Goal: Task Accomplishment & Management: Manage account settings

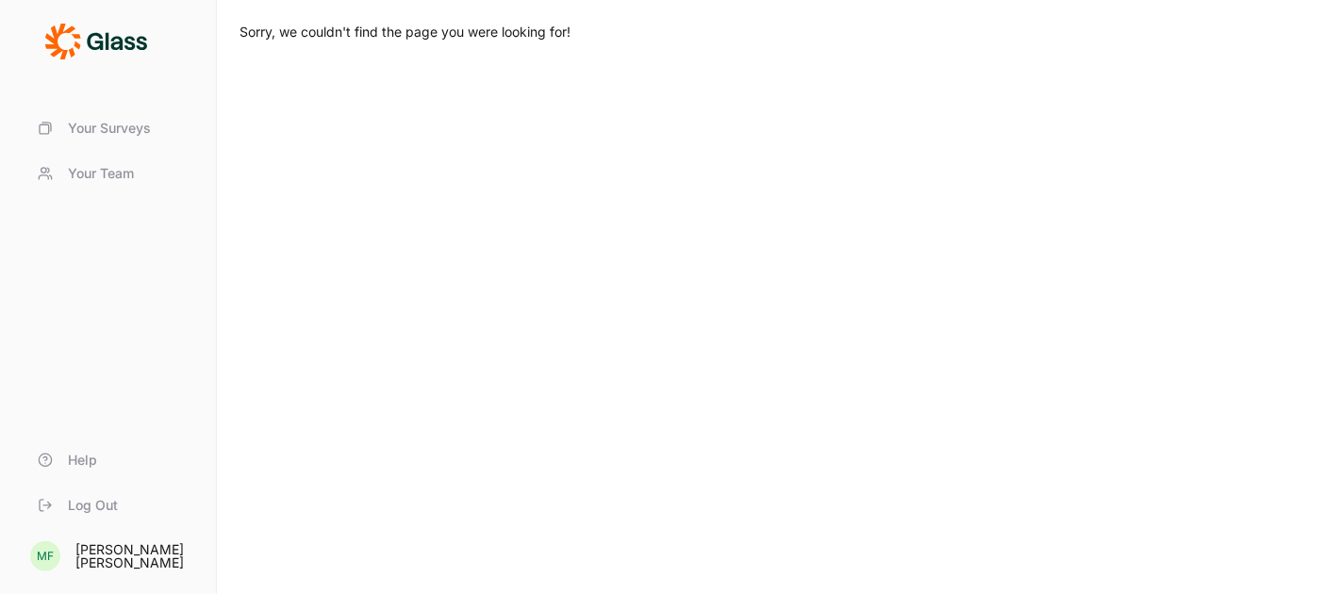
click at [98, 124] on span "Your Surveys" at bounding box center [109, 128] width 83 height 19
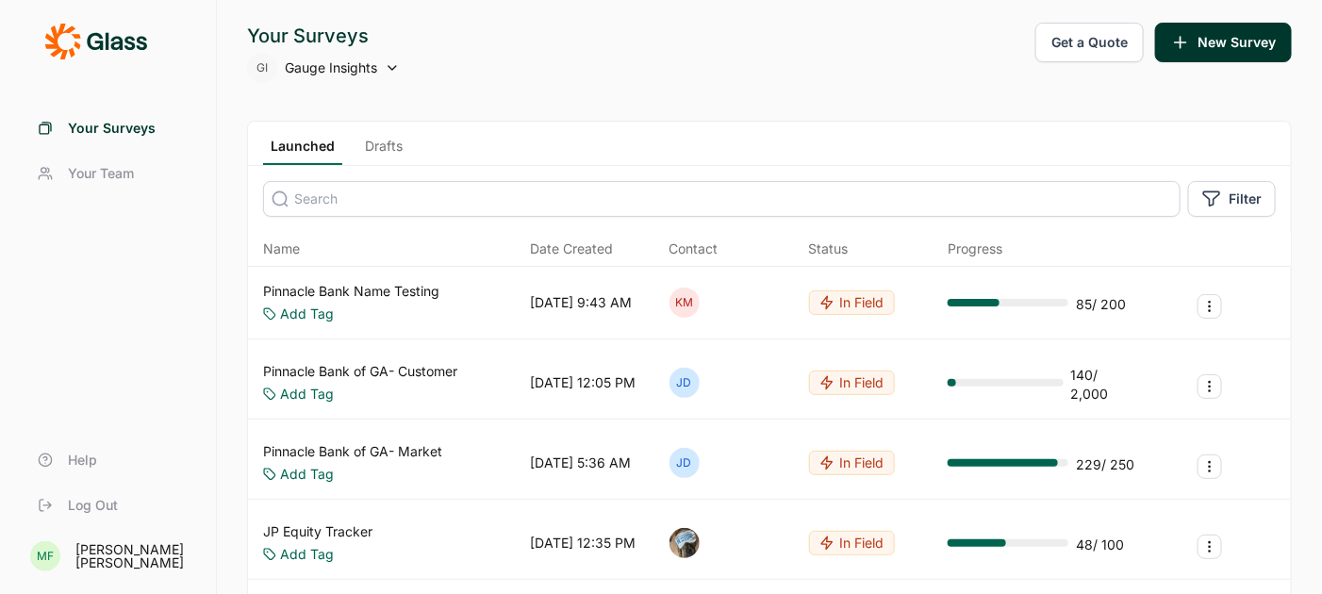
click at [346, 69] on span "Gauge Insights" at bounding box center [331, 67] width 92 height 19
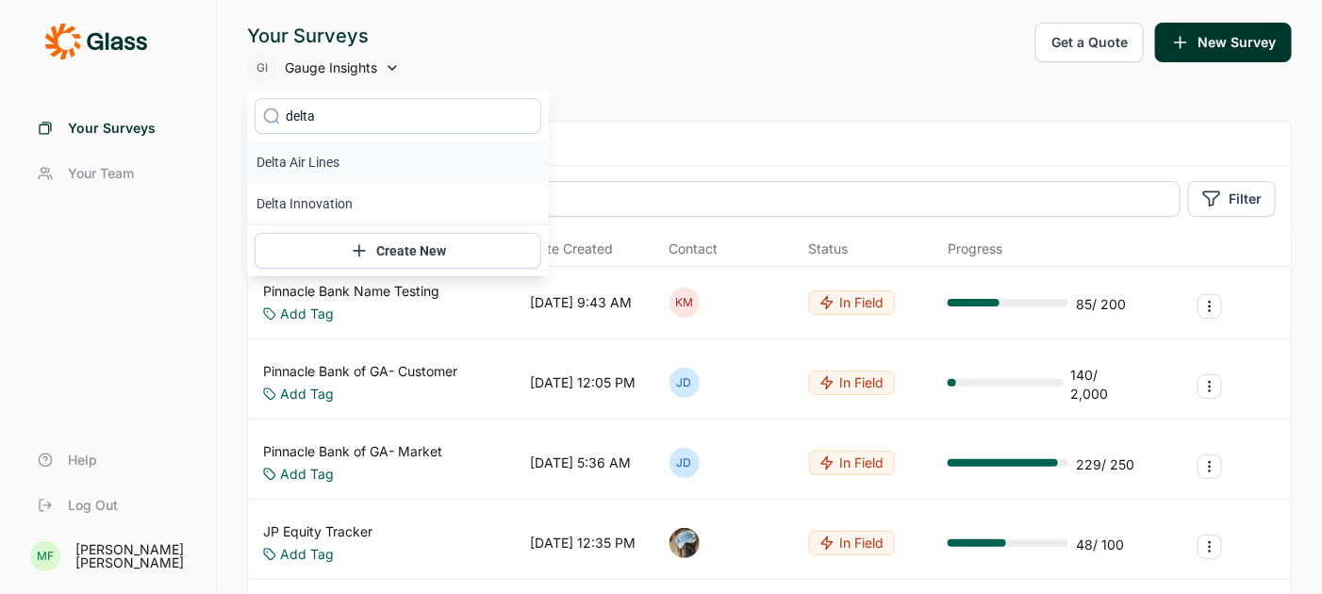
type input "delta"
click at [310, 159] on li "Delta Air Lines" at bounding box center [398, 162] width 302 height 42
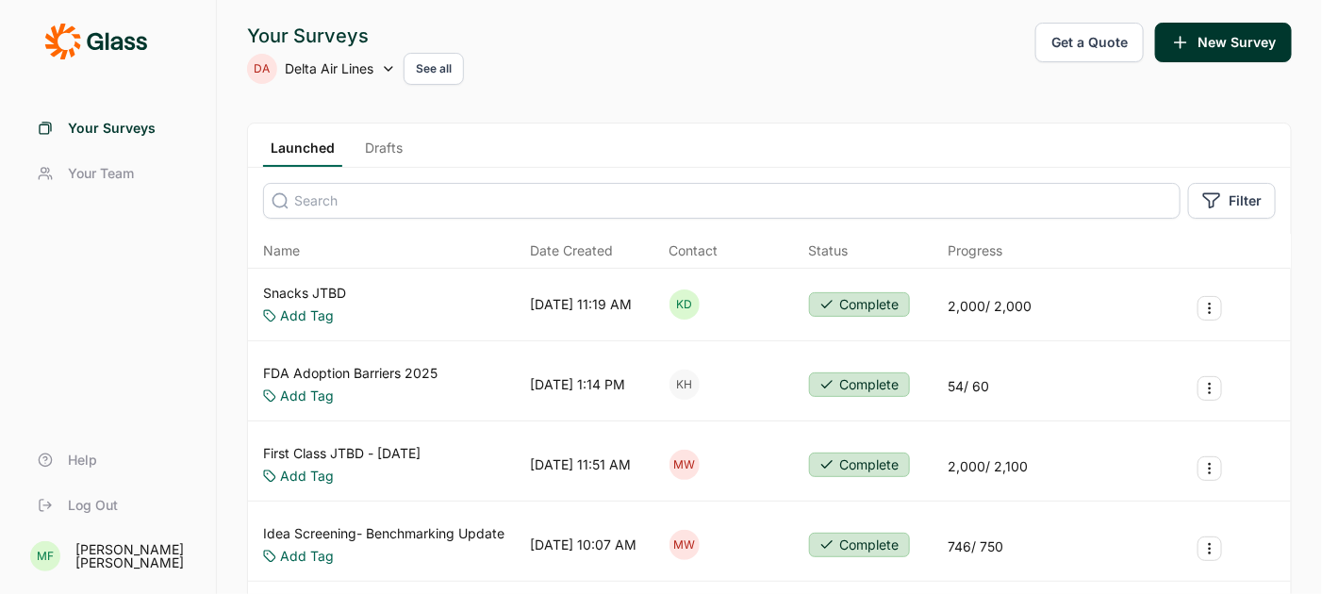
click at [338, 288] on link "Snacks JTBD" at bounding box center [304, 293] width 83 height 19
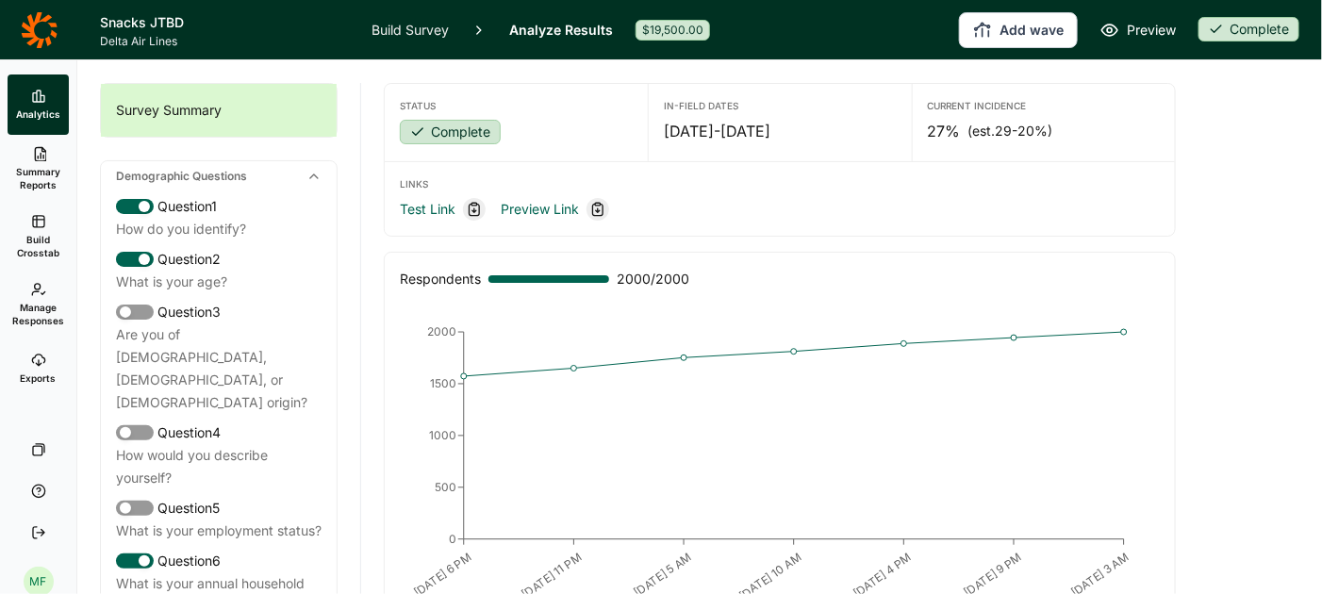
click at [429, 28] on link "Build Survey" at bounding box center [410, 29] width 77 height 59
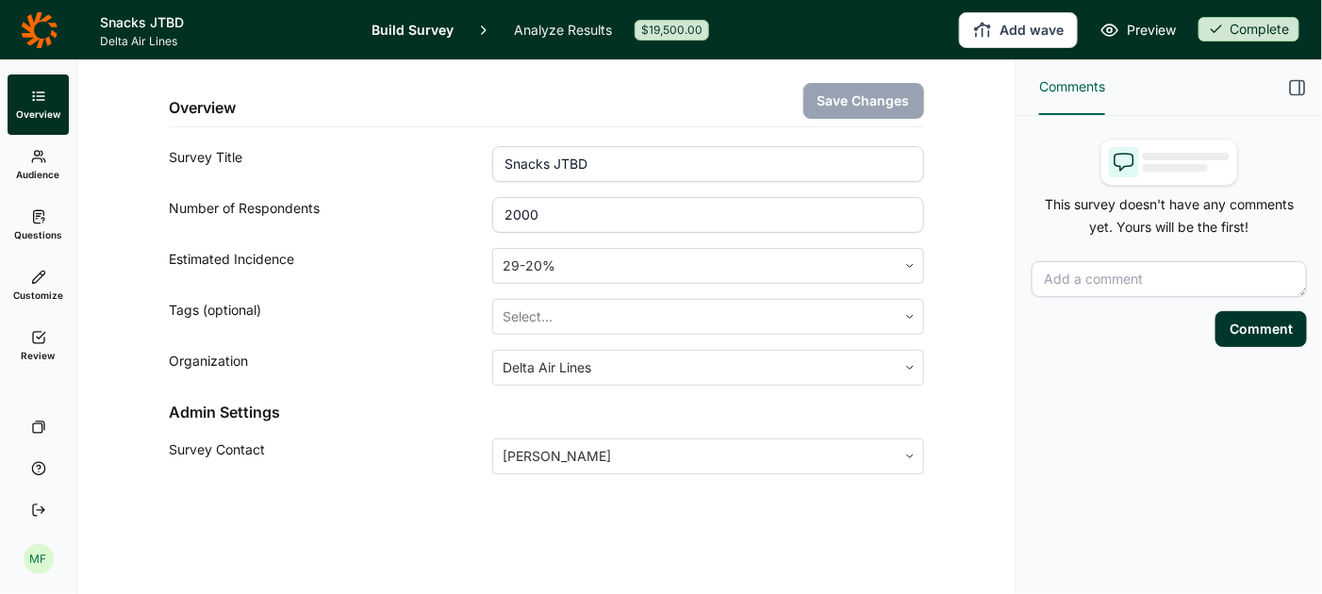
click at [48, 221] on link "Questions" at bounding box center [38, 225] width 61 height 60
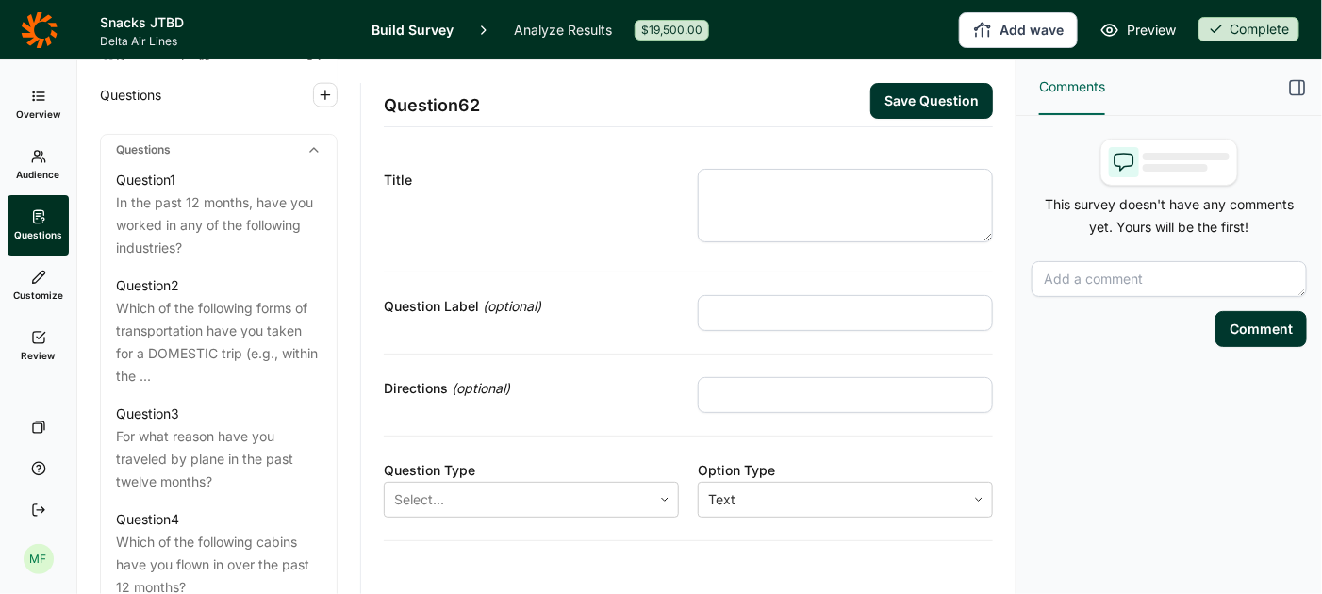
scroll to position [906, 0]
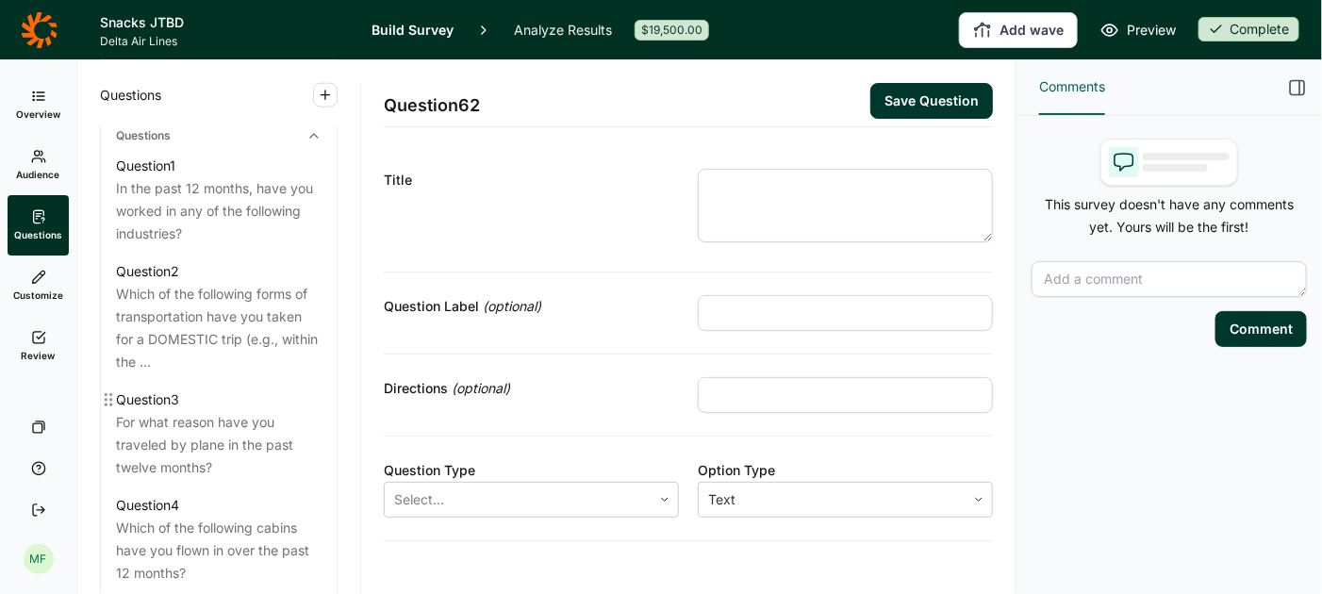
click at [242, 411] on div "For what reason have you traveled by plane in the past twelve months?" at bounding box center [219, 445] width 206 height 68
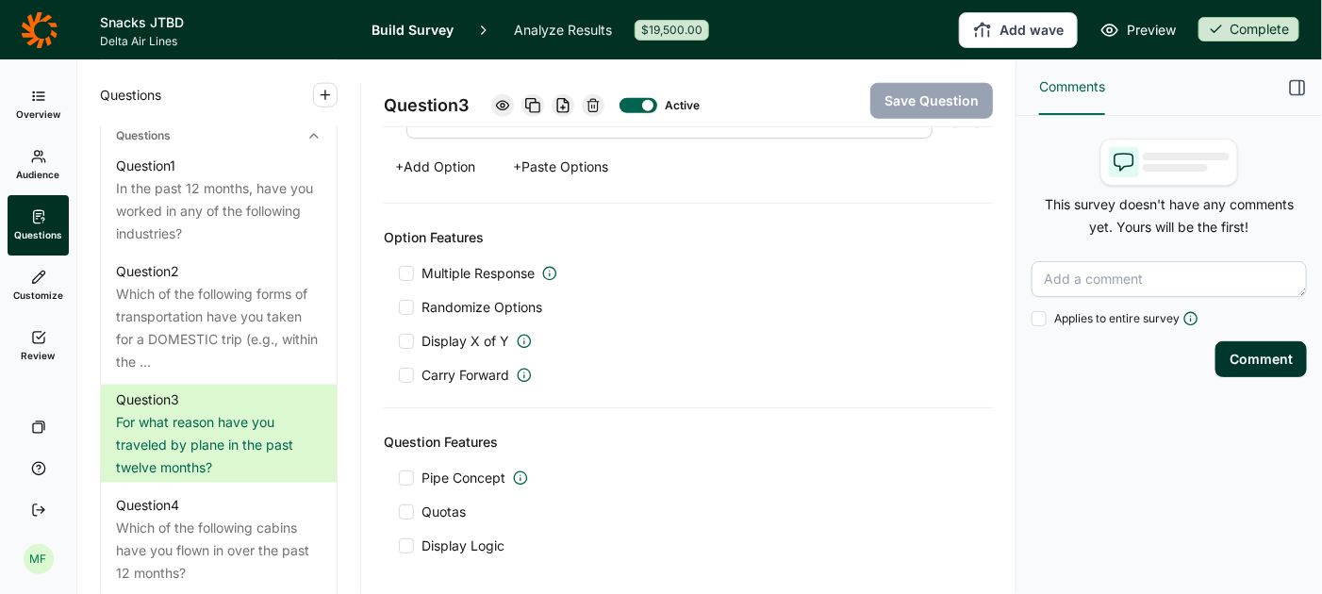
scroll to position [747, 0]
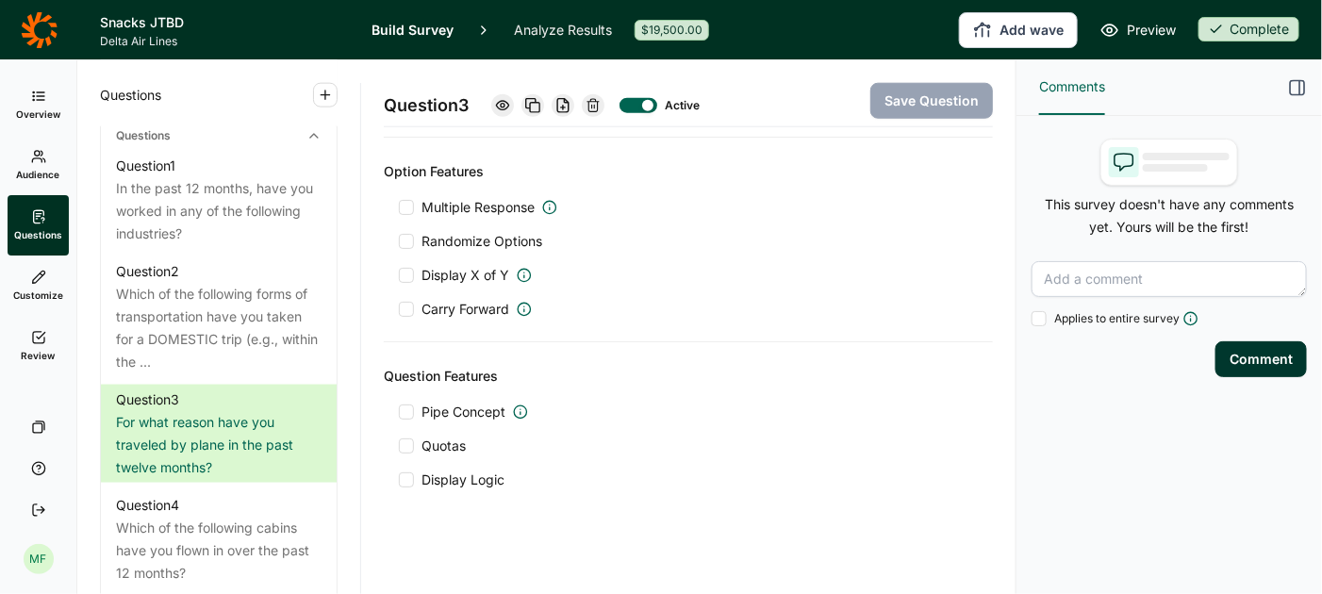
click at [407, 473] on div at bounding box center [406, 480] width 15 height 15
click at [399, 480] on input "Display Logic" at bounding box center [399, 480] width 0 height 0
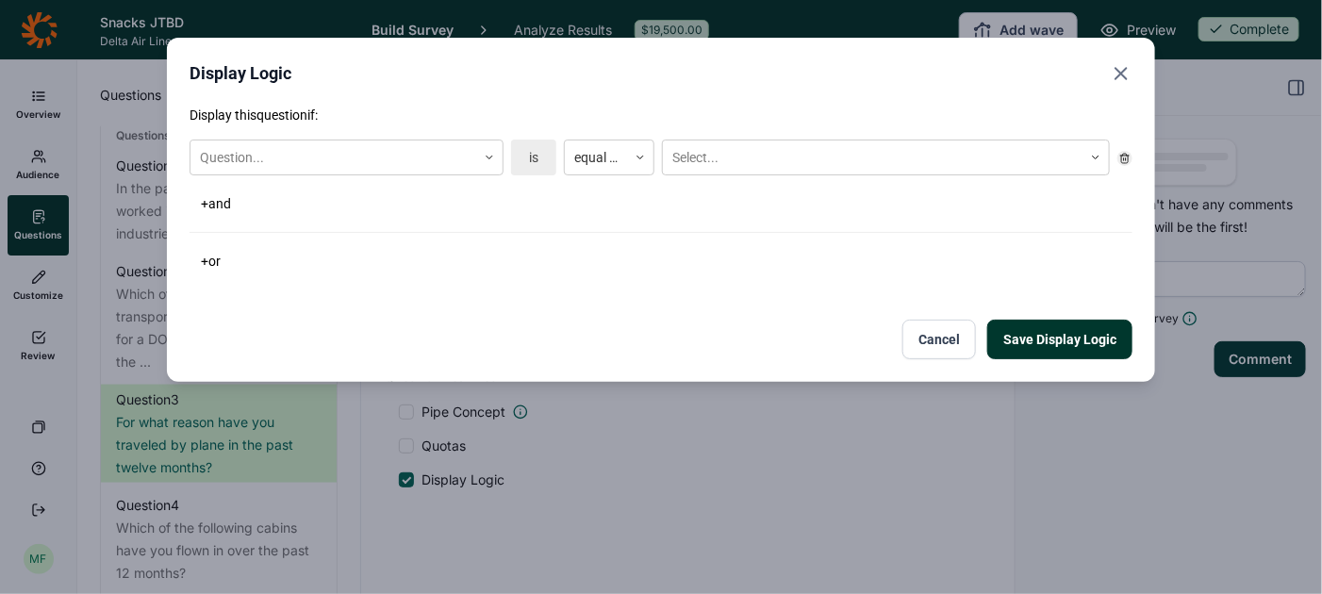
click at [938, 344] on button "Cancel" at bounding box center [940, 340] width 74 height 40
